Goal: Navigation & Orientation: Find specific page/section

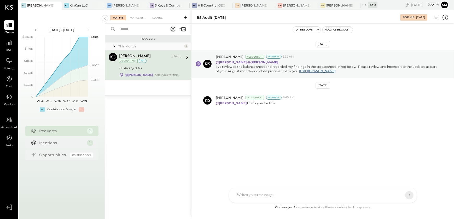
drag, startPoint x: 0, startPoint y: 0, endPoint x: 155, endPoint y: 139, distance: 208.1
click at [155, 139] on div "Requests This Month 1 [PERSON_NAME] Accountant [PERSON_NAME] [DATE] Accountant …" at bounding box center [148, 120] width 86 height 171
click at [307, 31] on button "Resolve" at bounding box center [304, 30] width 22 height 6
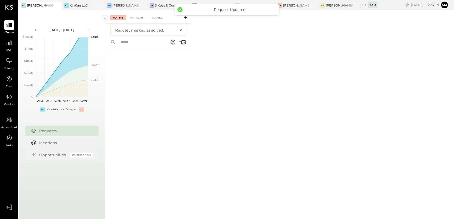
click at [240, 74] on div "For Me For Client Closed Request marked as solved. ×" at bounding box center [279, 114] width 349 height 208
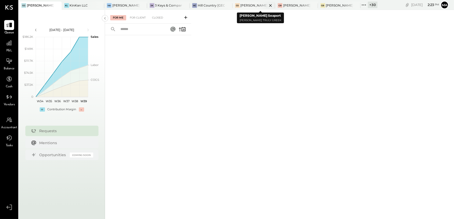
click at [252, 5] on div "[PERSON_NAME] Seaport" at bounding box center [253, 5] width 27 height 4
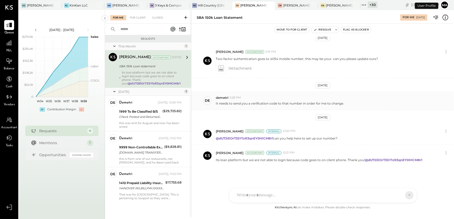
scroll to position [371, 0]
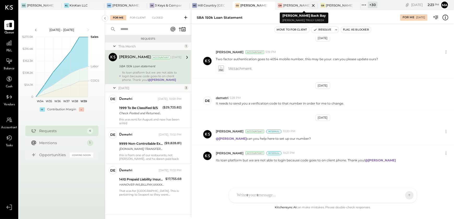
click at [288, 7] on div "[PERSON_NAME] Back Bay" at bounding box center [296, 5] width 27 height 4
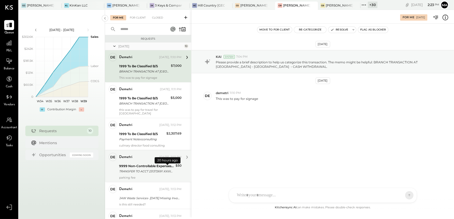
scroll to position [157, 0]
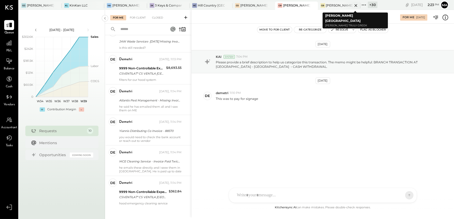
click at [336, 4] on div "[PERSON_NAME] [GEOGRAPHIC_DATA]" at bounding box center [339, 5] width 27 height 4
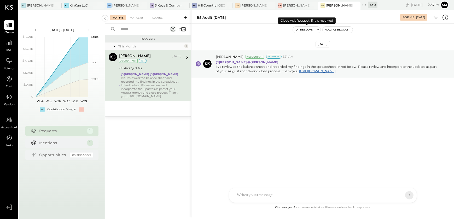
click at [304, 30] on button "Resolve" at bounding box center [304, 30] width 22 height 6
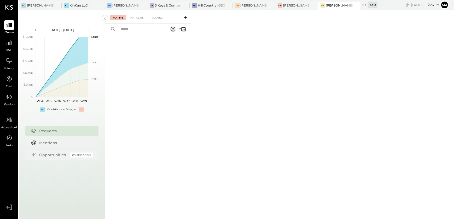
click at [371, 5] on div "+ 30" at bounding box center [373, 5] width 10 height 7
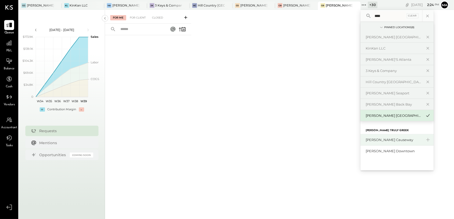
type input "****"
click at [399, 141] on div "[PERSON_NAME] Causeway" at bounding box center [393, 140] width 56 height 5
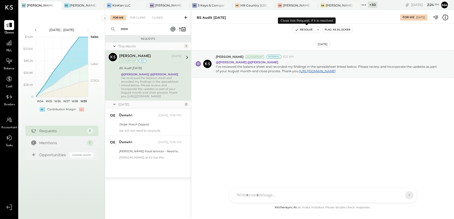
click at [306, 29] on button "Resolve" at bounding box center [304, 30] width 22 height 6
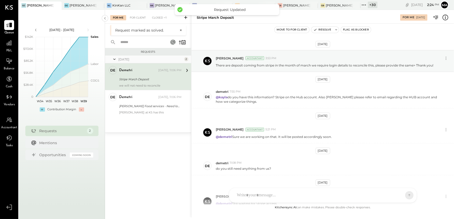
scroll to position [215, 0]
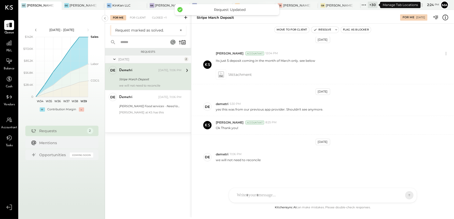
drag, startPoint x: 368, startPoint y: 1, endPoint x: 366, endPoint y: 4, distance: 3.4
click at [366, 4] on div "+ 30" at bounding box center [368, 5] width 17 height 7
click at [366, 4] on icon at bounding box center [363, 5] width 7 height 7
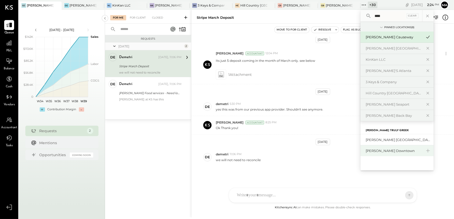
type input "****"
click at [390, 152] on div "[PERSON_NAME] Downtown" at bounding box center [393, 151] width 56 height 5
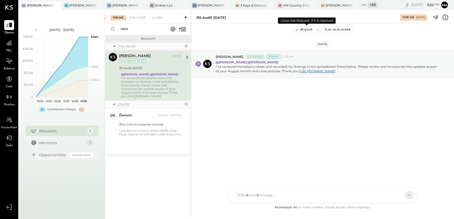
click at [301, 30] on button "Resolve" at bounding box center [304, 30] width 22 height 6
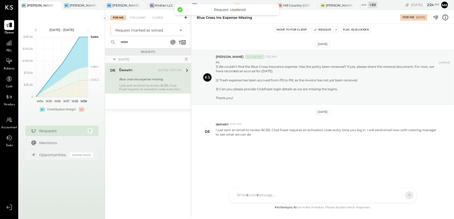
click at [367, 7] on icon at bounding box center [363, 5] width 7 height 7
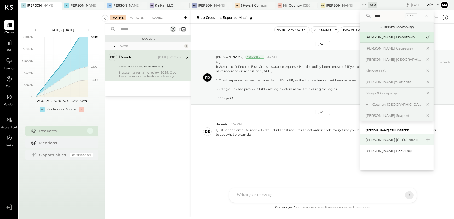
type input "****"
click at [380, 140] on div "[PERSON_NAME] [GEOGRAPHIC_DATA]" at bounding box center [393, 140] width 56 height 5
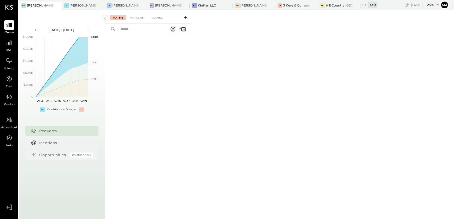
click at [366, 6] on icon at bounding box center [363, 5] width 7 height 7
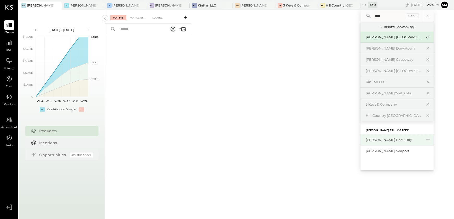
type input "****"
click at [387, 138] on div "[PERSON_NAME] Back Bay" at bounding box center [393, 140] width 56 height 5
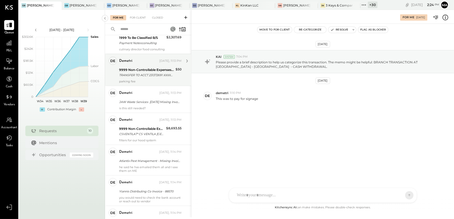
scroll to position [157, 0]
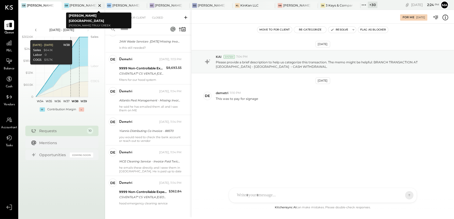
click at [79, 5] on div "[PERSON_NAME] [GEOGRAPHIC_DATA]" at bounding box center [83, 5] width 27 height 4
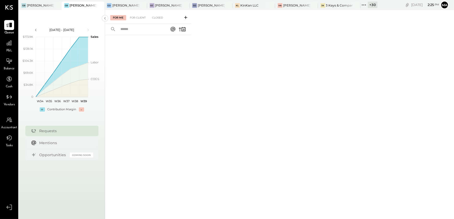
click at [67, 215] on div "[DATE] - [DATE] polygon, polyline { transition: fill-opacity 0.1s, stroke-opaci…" at bounding box center [62, 119] width 86 height 219
click at [113, 52] on div at bounding box center [148, 120] width 86 height 171
